Goal: Information Seeking & Learning: Learn about a topic

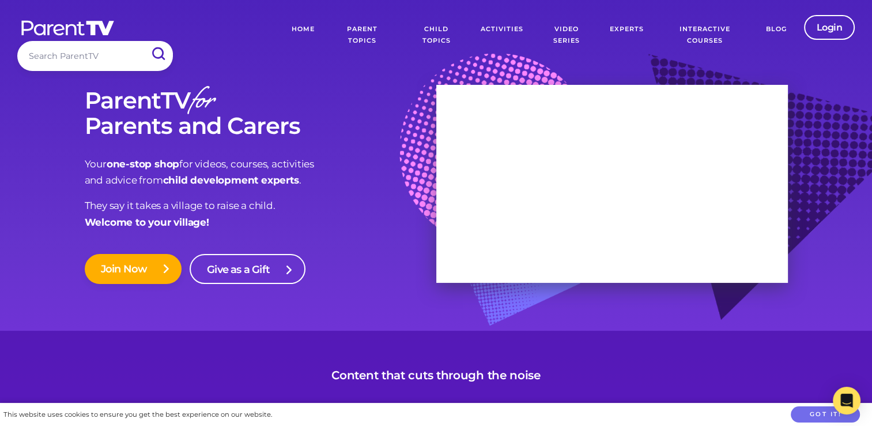
scroll to position [2, 0]
click at [443, 36] on link "Child Topics" at bounding box center [436, 35] width 71 height 40
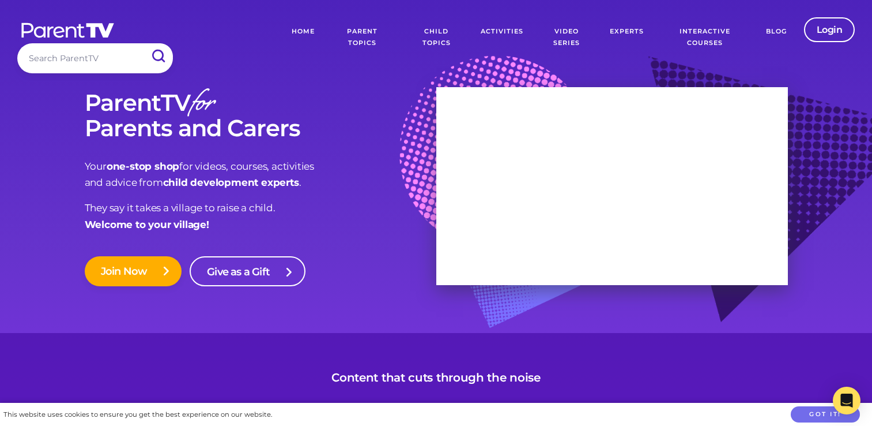
scroll to position [2, 0]
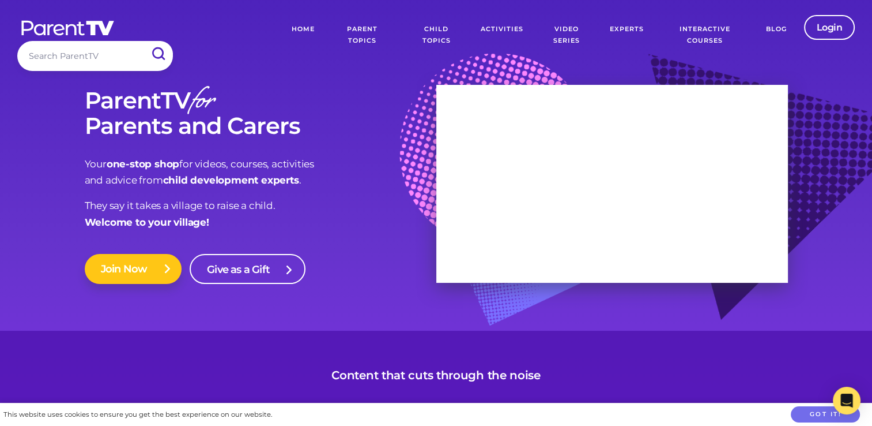
click at [156, 266] on link "Join Now" at bounding box center [133, 269] width 97 height 30
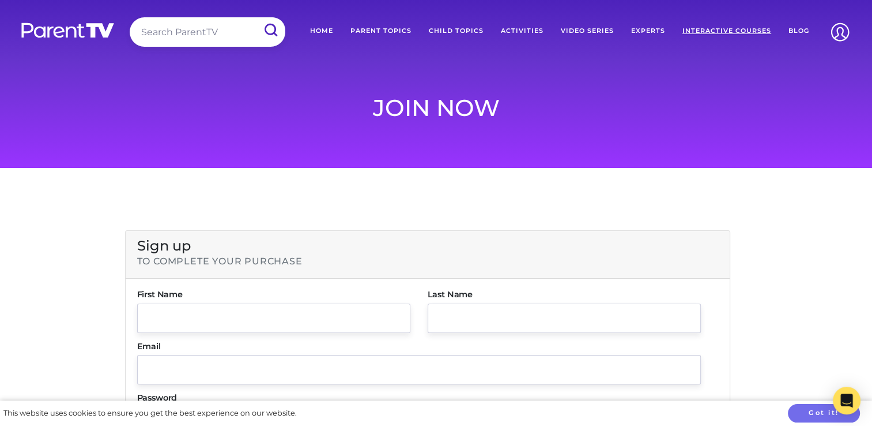
click at [715, 25] on link "Interactive Courses" at bounding box center [727, 30] width 106 height 27
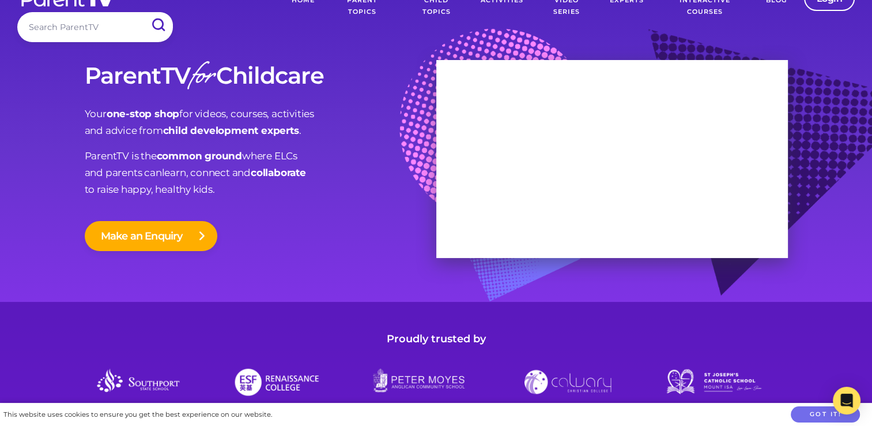
scroll to position [32, 0]
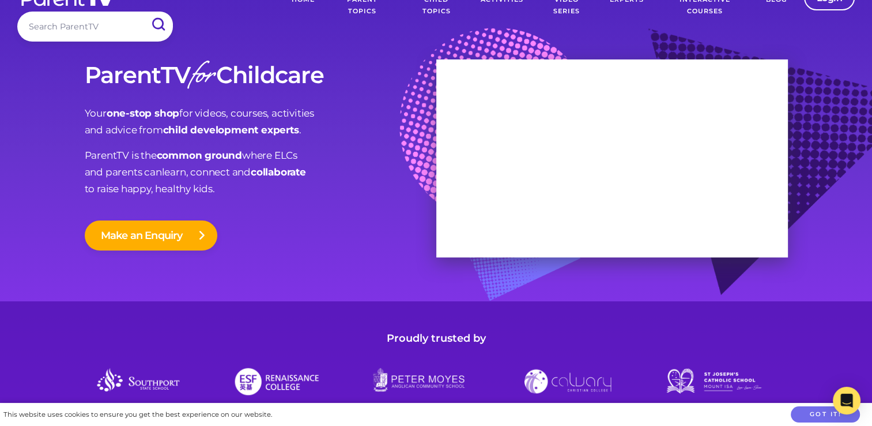
click at [270, 248] on div "Make an Enquiry" at bounding box center [261, 232] width 352 height 53
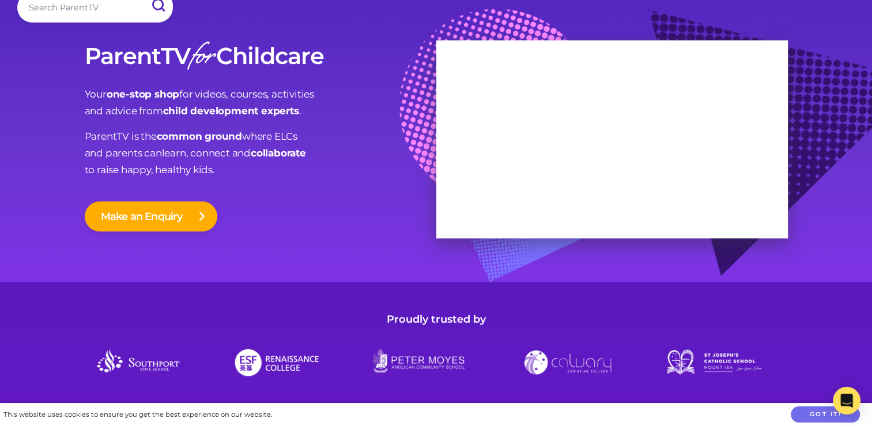
scroll to position [0, 0]
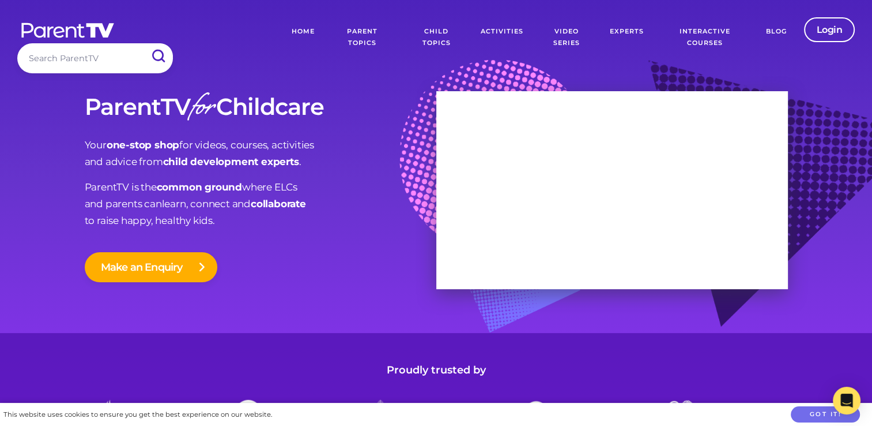
click at [362, 31] on link "Parent Topics" at bounding box center [361, 37] width 77 height 40
